Goal: Information Seeking & Learning: Find contact information

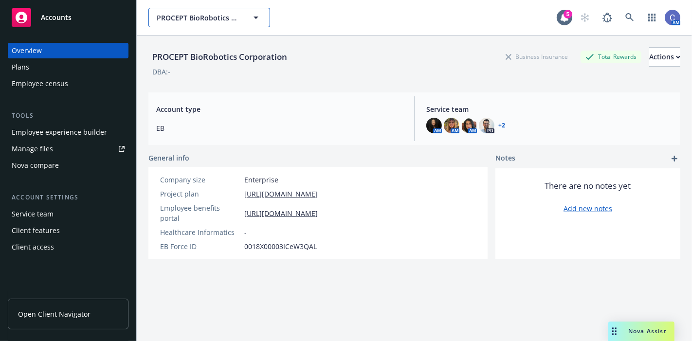
click at [178, 21] on span "PROCEPT BioRobotics Corporation" at bounding box center [199, 18] width 84 height 10
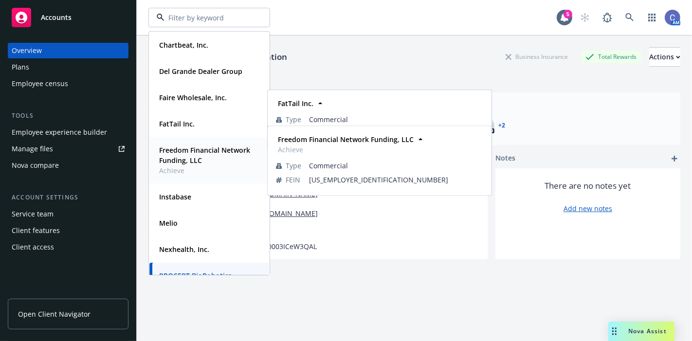
click at [196, 152] on strong "Freedom Financial Network Funding, LLC" at bounding box center [204, 155] width 91 height 19
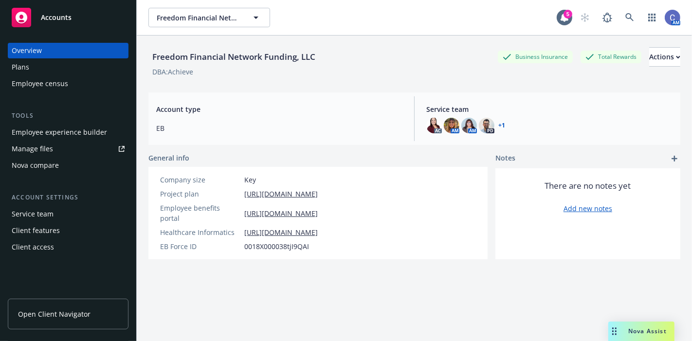
click at [62, 309] on span "Open Client Navigator" at bounding box center [54, 314] width 73 height 10
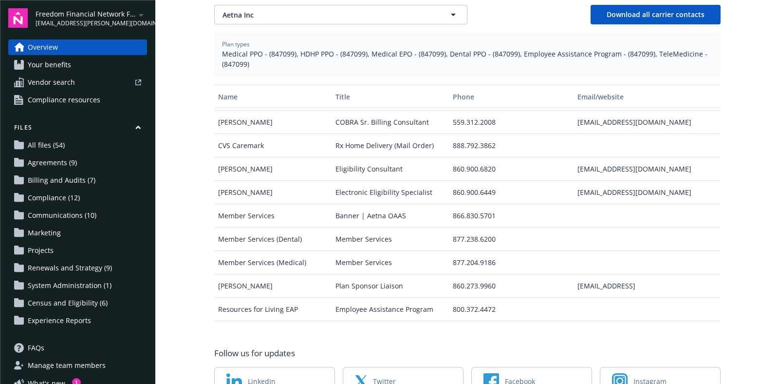
scroll to position [22, 0]
click at [319, 203] on div "Member Services" at bounding box center [272, 214] width 117 height 23
click at [282, 49] on span "Medical PPO - (847099), HDHP PPO - (847099), Medical EPO - (847099), Dental PPO…" at bounding box center [467, 59] width 491 height 20
copy span "847099"
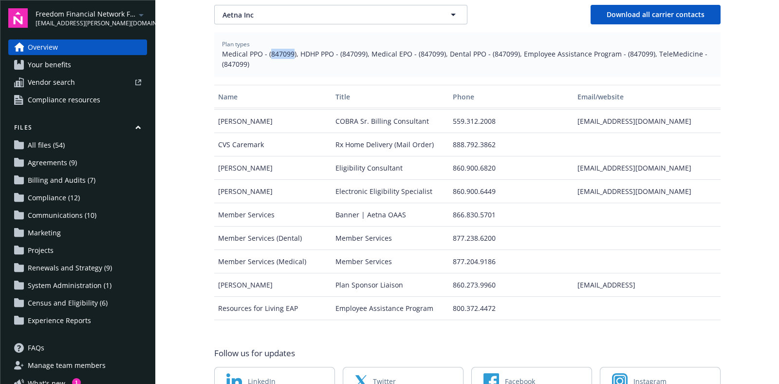
drag, startPoint x: 645, startPoint y: 256, endPoint x: 558, endPoint y: 256, distance: 87.6
click at [558, 273] on div "Nay Raymore Plan Sponsor Liaison 860.273.9960 raymorez@aetna.comm" at bounding box center [467, 284] width 506 height 23
copy div "raymorez@aetna.comm"
click at [558, 273] on div "860.273.9960" at bounding box center [511, 284] width 125 height 23
click at [73, 63] on link "Your benefits" at bounding box center [77, 65] width 139 height 16
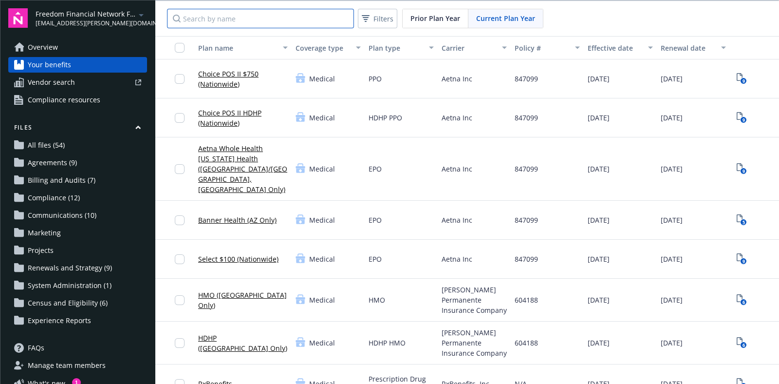
click at [230, 16] on input "Search by name" at bounding box center [260, 18] width 187 height 19
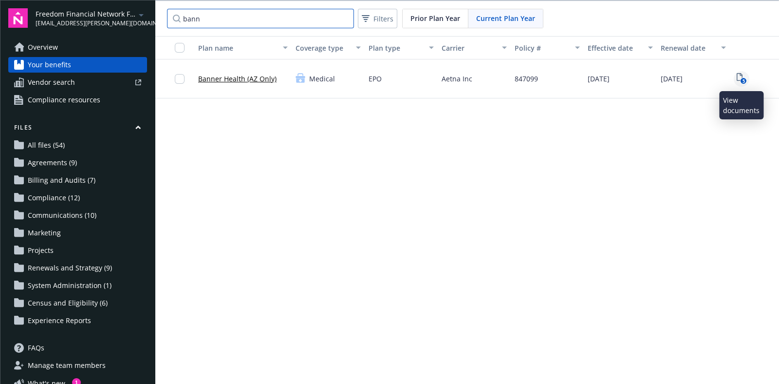
type input "bann"
click at [744, 75] on icon "5" at bounding box center [741, 78] width 10 height 11
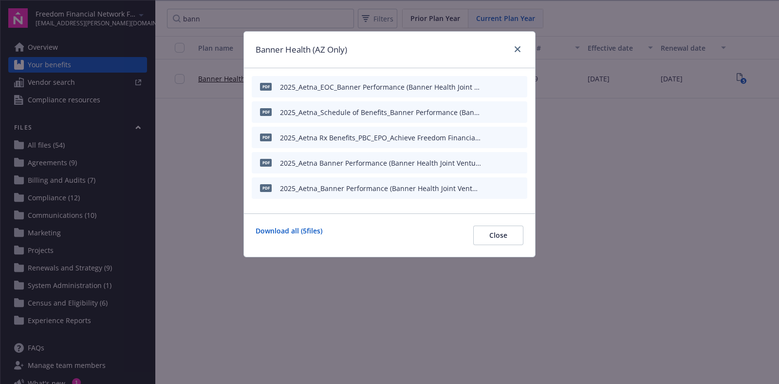
click at [520, 111] on icon "preview file" at bounding box center [517, 111] width 9 height 7
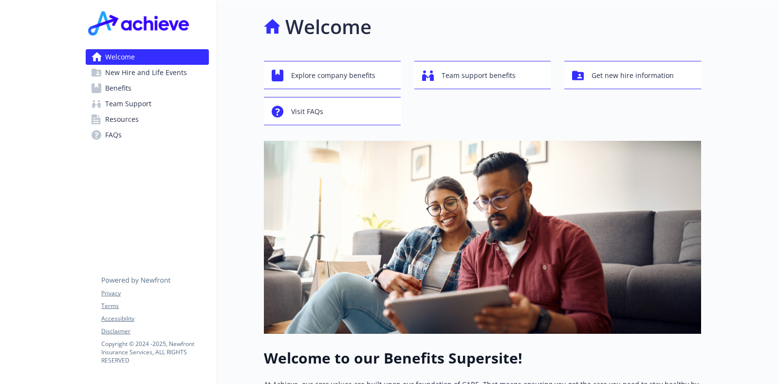
click at [122, 80] on span "Benefits" at bounding box center [118, 88] width 26 height 16
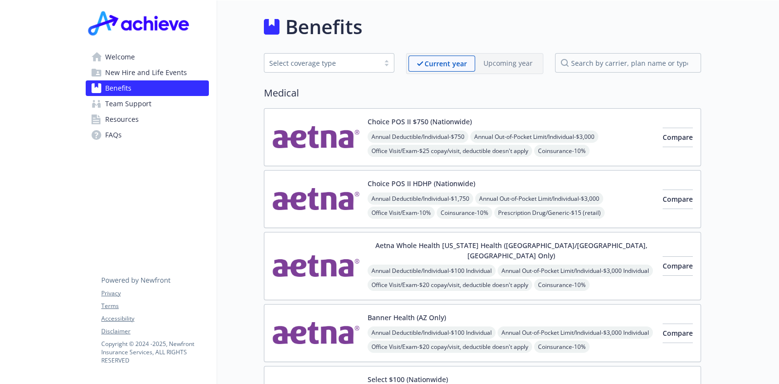
click at [322, 135] on img at bounding box center [316, 136] width 88 height 41
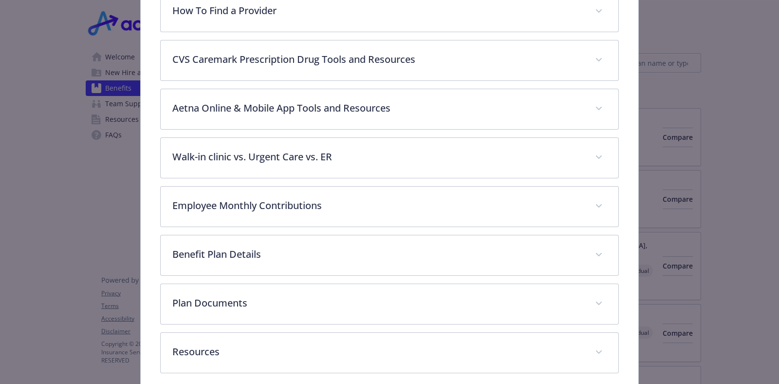
scroll to position [413, 0]
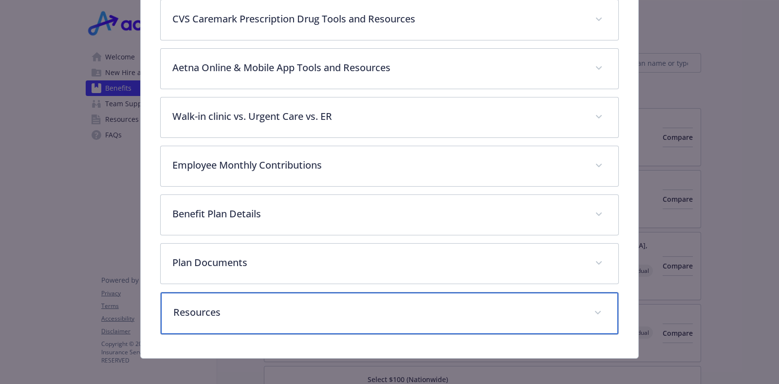
click at [353, 305] on p "Resources" at bounding box center [377, 312] width 409 height 15
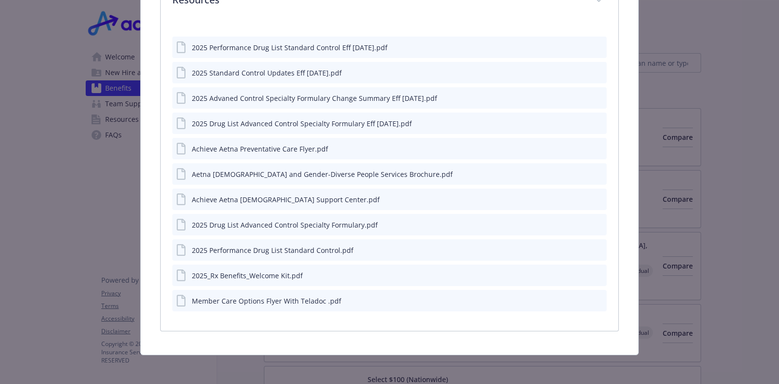
scroll to position [722, 0]
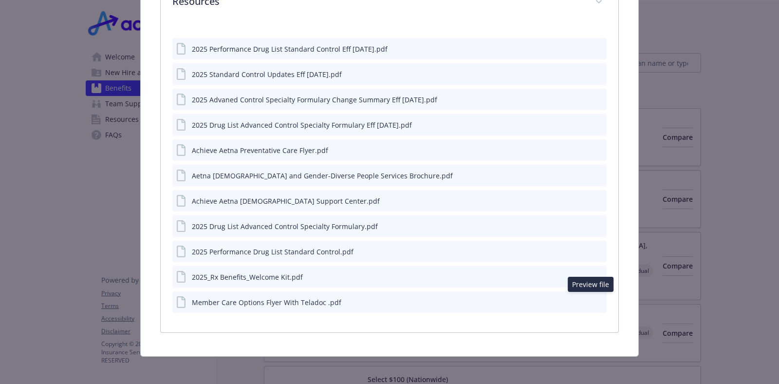
click at [593, 298] on icon "preview file" at bounding box center [597, 301] width 9 height 7
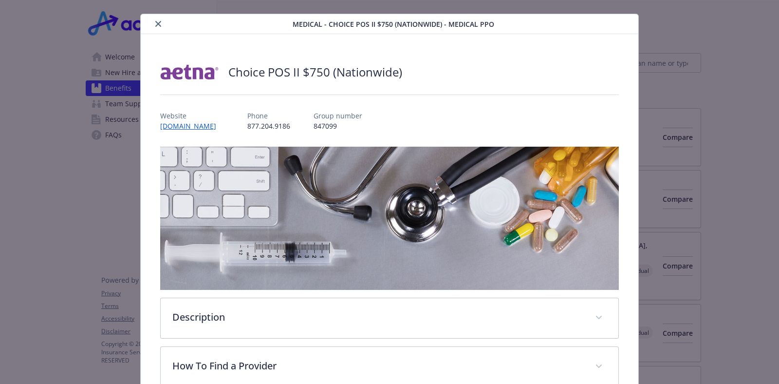
scroll to position [0, 0]
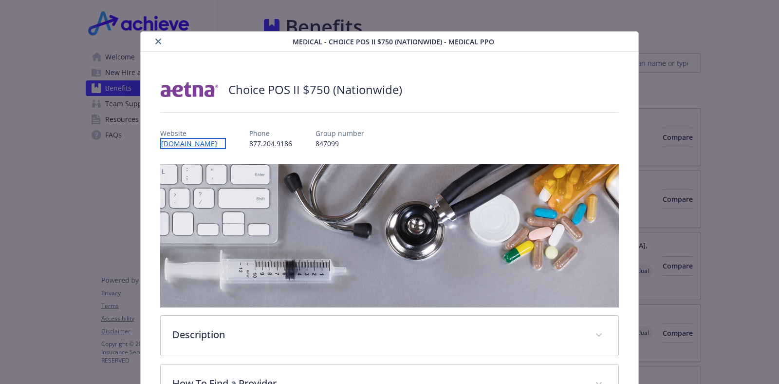
click at [192, 144] on link "www.Aetna.com" at bounding box center [193, 143] width 66 height 11
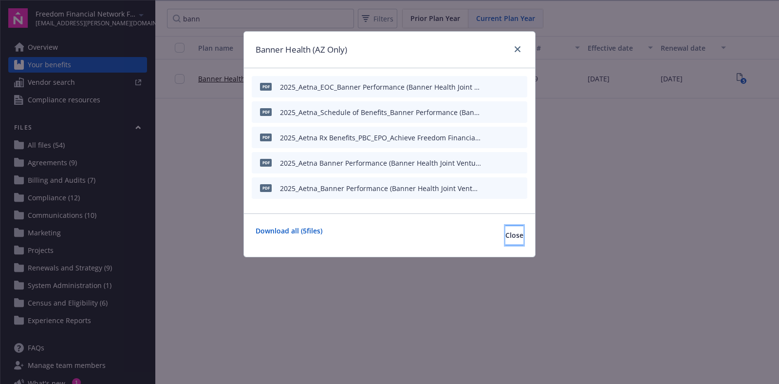
click at [508, 238] on button "Close" at bounding box center [514, 234] width 18 height 19
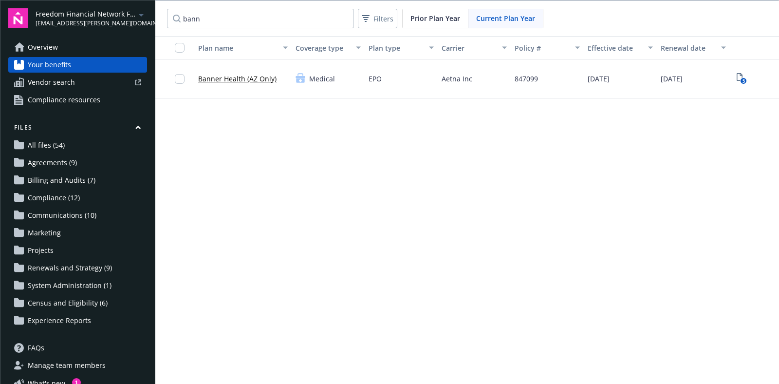
click at [57, 43] on span "Overview" at bounding box center [43, 47] width 30 height 16
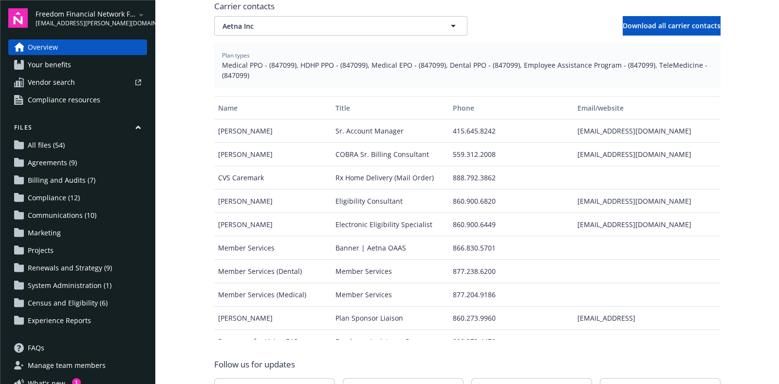
scroll to position [439, 0]
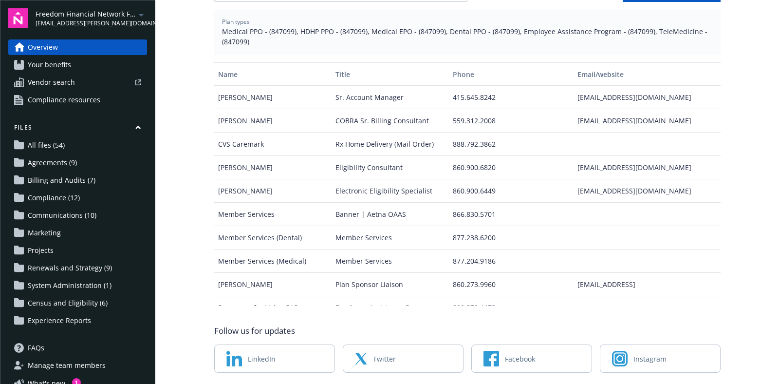
drag, startPoint x: 642, startPoint y: 252, endPoint x: 560, endPoint y: 253, distance: 81.8
click at [560, 273] on div "[PERSON_NAME] Plan Sponsor Liaison 860.273.9960 [EMAIL_ADDRESS]" at bounding box center [467, 284] width 506 height 23
copy div "[EMAIL_ADDRESS]"
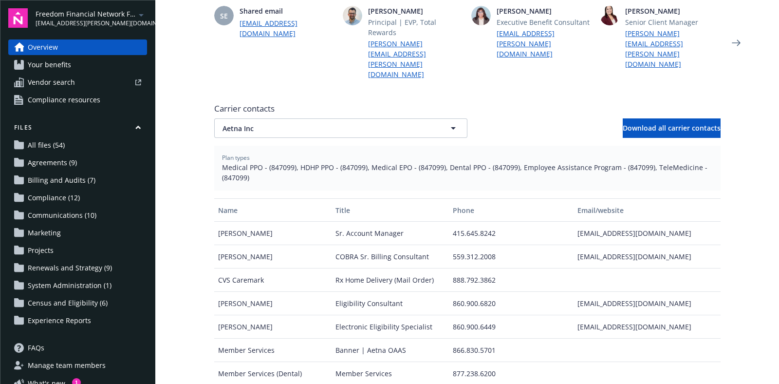
scroll to position [196, 0]
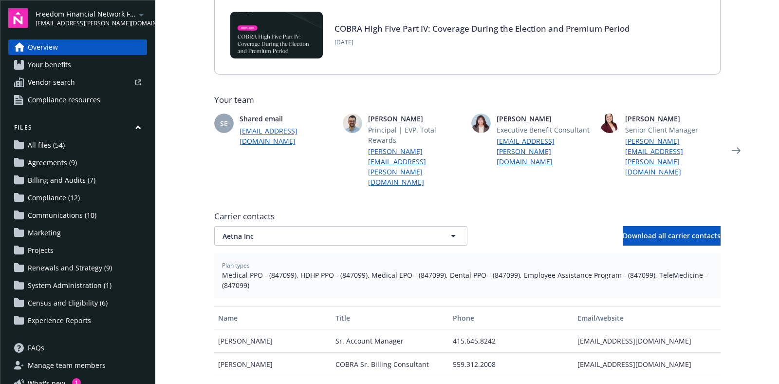
click at [275, 270] on span "Medical PPO - (847099), HDHP PPO - (847099), Medical EPO - (847099), Dental PPO…" at bounding box center [467, 280] width 491 height 20
copy span "847099"
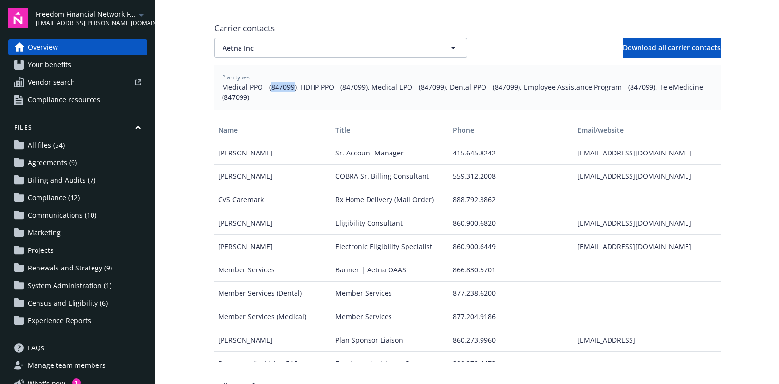
scroll to position [379, 0]
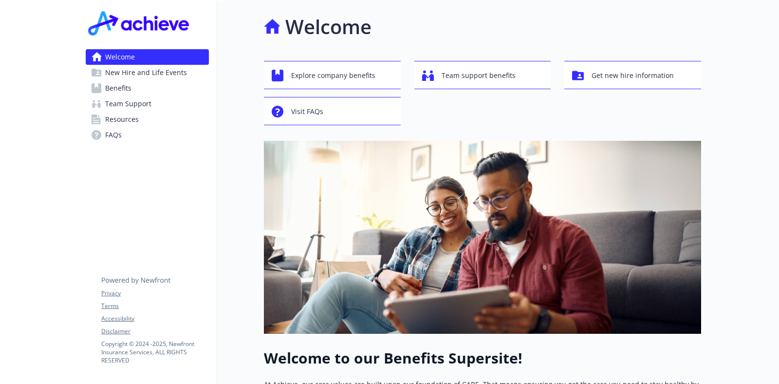
click at [129, 124] on span "Resources" at bounding box center [122, 119] width 34 height 16
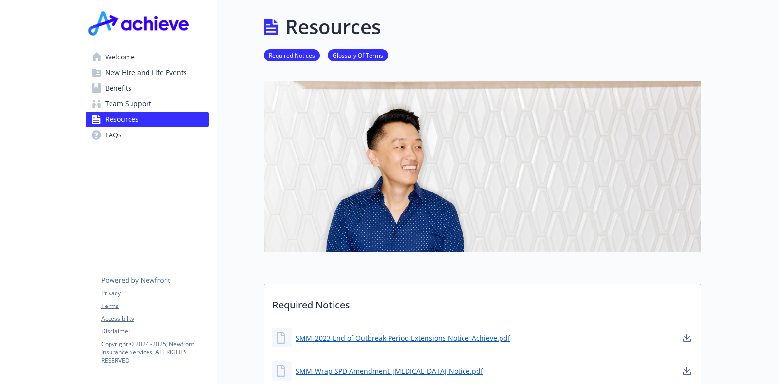
click at [144, 107] on span "Team Support" at bounding box center [128, 104] width 46 height 16
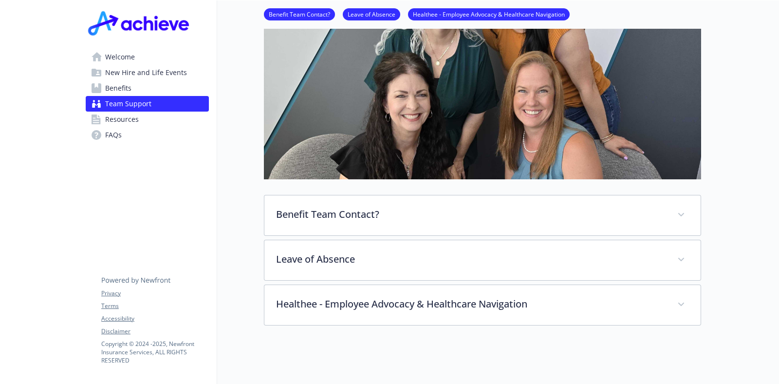
scroll to position [183, 0]
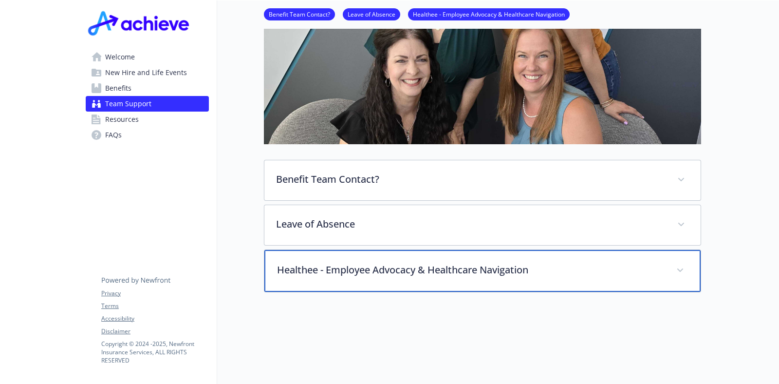
click at [435, 274] on p "Healthee - Employee Advocacy & Healthcare Navigation" at bounding box center [470, 269] width 387 height 15
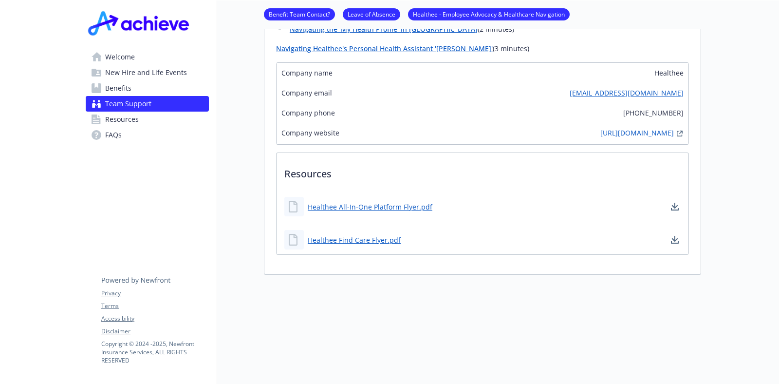
scroll to position [790, 0]
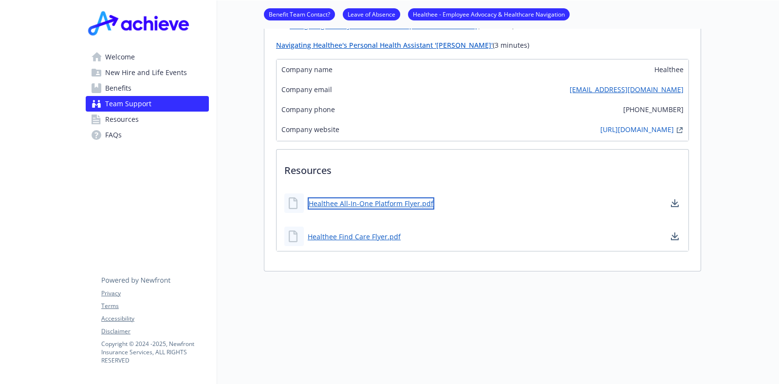
click at [411, 197] on link "Healthee All-In-One Platform Flyer.pdf" at bounding box center [371, 203] width 127 height 12
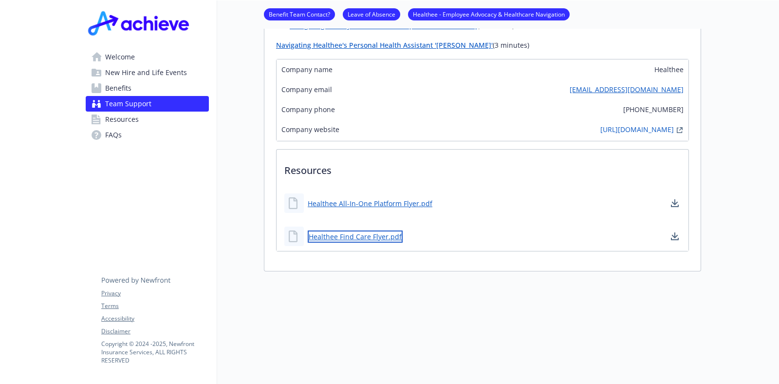
click at [380, 230] on link "Healthee Find Care Flyer.pdf" at bounding box center [355, 236] width 95 height 12
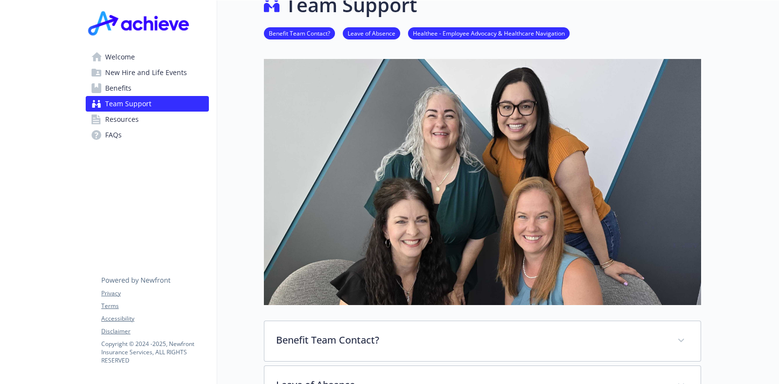
scroll to position [0, 0]
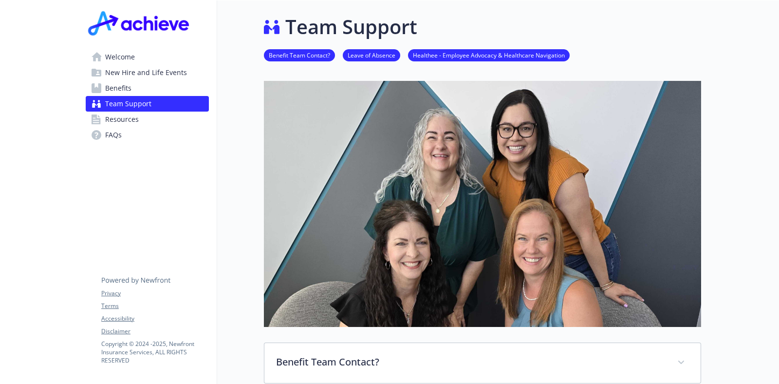
click at [139, 64] on link "Welcome" at bounding box center [147, 57] width 123 height 16
